Goal: Transaction & Acquisition: Purchase product/service

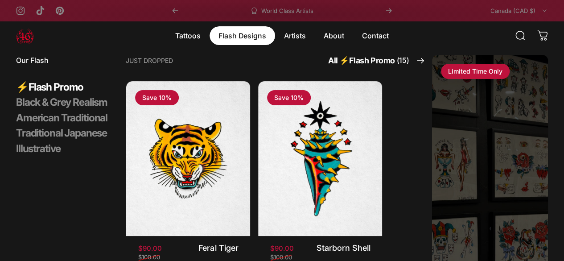
click at [253, 40] on magnet-element "Flash Designs Flash Designs" at bounding box center [243, 35] width 66 height 19
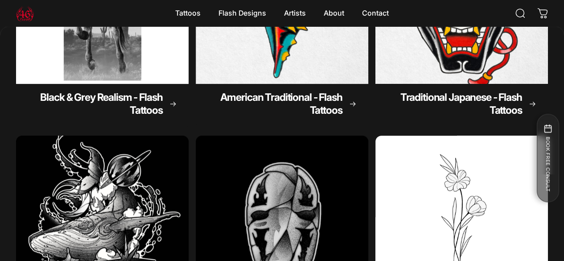
scroll to position [310, 0]
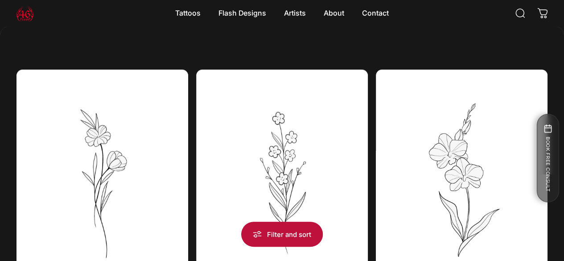
scroll to position [165, 0]
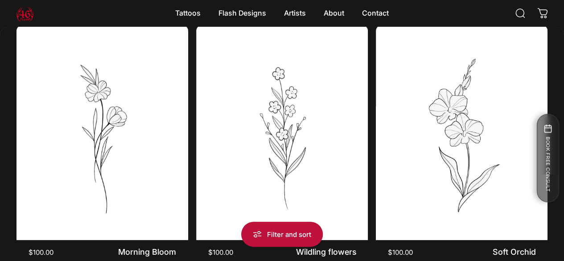
click at [0, 0] on span at bounding box center [0, 0] width 0 height 0
click at [0, 0] on label "Featured" at bounding box center [0, 0] width 0 height 0
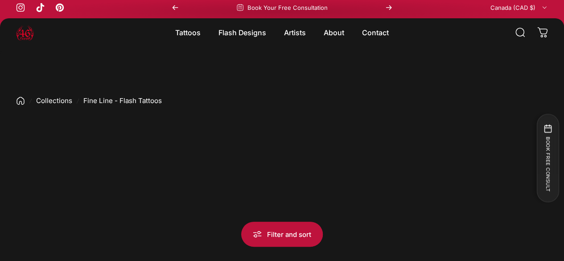
scroll to position [90, 0]
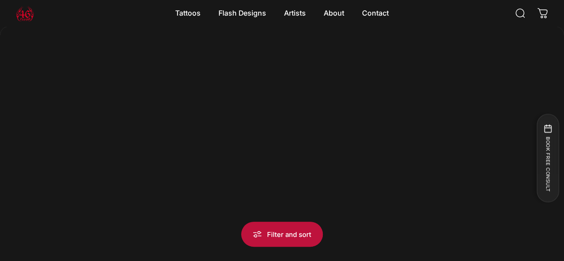
click at [0, 0] on span at bounding box center [0, 0] width 0 height 0
click at [0, 0] on label "Best selling" at bounding box center [0, 0] width 0 height 0
click at [0, 0] on span at bounding box center [0, 0] width 0 height 0
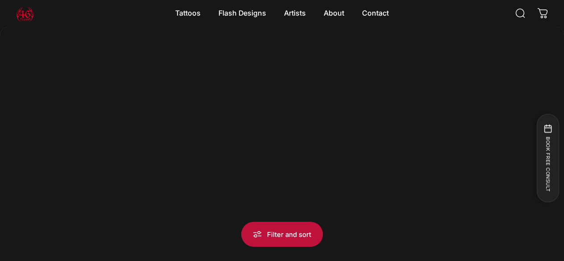
click at [0, 0] on label "Date, new to old" at bounding box center [0, 0] width 0 height 0
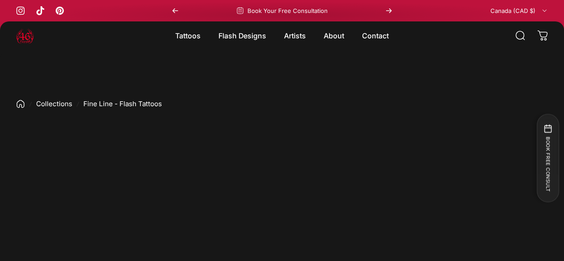
scroll to position [45, 0]
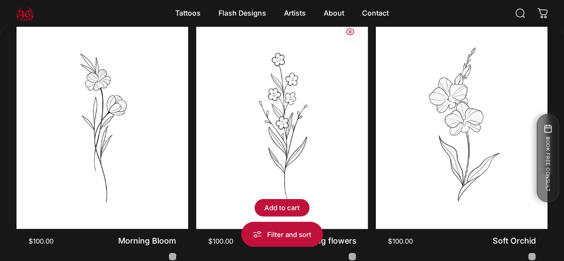
scroll to position [221, 0]
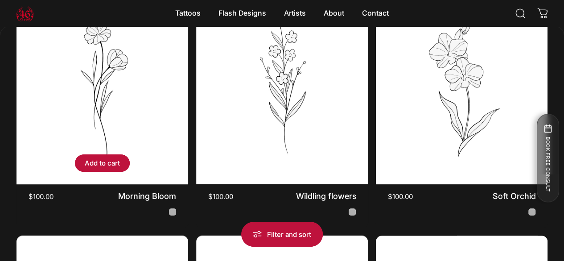
click at [99, 97] on img "Morning Bloom" at bounding box center [102, 76] width 180 height 225
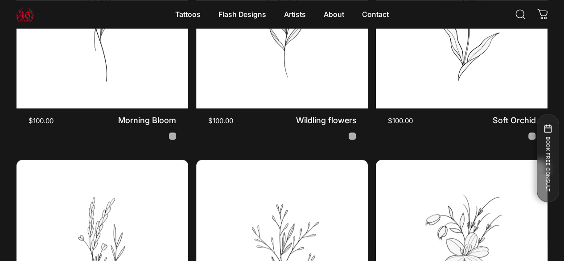
scroll to position [0, 0]
